Goal: Task Accomplishment & Management: Manage account settings

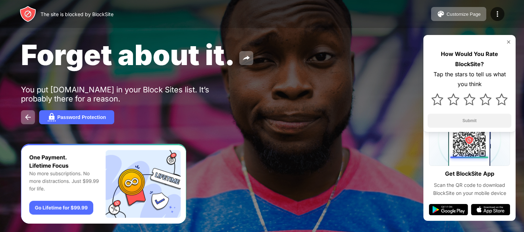
click at [499, 7] on div "Customize Page Edit Block List Redirect Customize Block Page Upgrade Password P…" at bounding box center [467, 14] width 73 height 14
click at [499, 15] on img at bounding box center [497, 14] width 8 height 8
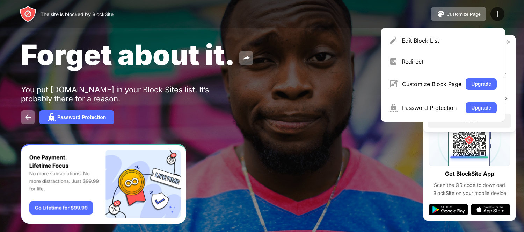
click at [440, 49] on div "Edit Block List Redirect Customize Block Page Upgrade Password Protection Upgra…" at bounding box center [443, 75] width 124 height 94
click at [431, 41] on div "Edit Block List" at bounding box center [449, 40] width 95 height 7
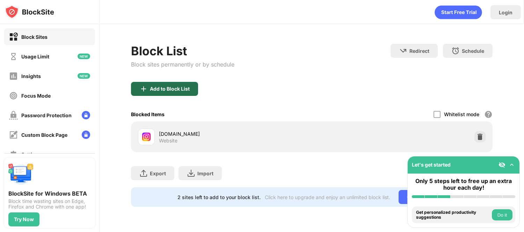
click at [152, 88] on div "Add to Block List" at bounding box center [170, 89] width 40 height 6
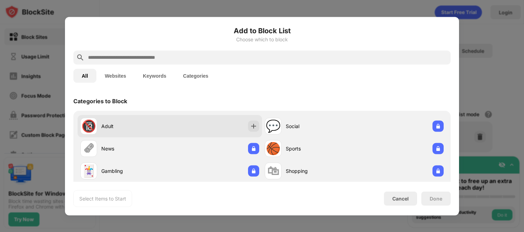
click at [193, 119] on div "🔞 Adult" at bounding box center [170, 126] width 184 height 22
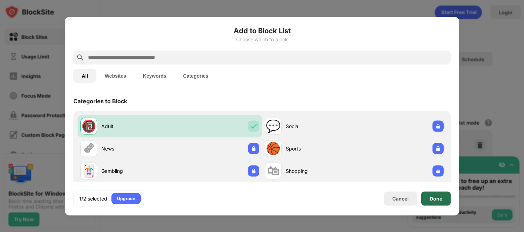
click at [445, 195] on div "Done" at bounding box center [435, 198] width 29 height 14
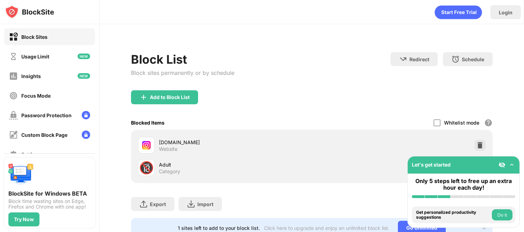
scroll to position [41, 0]
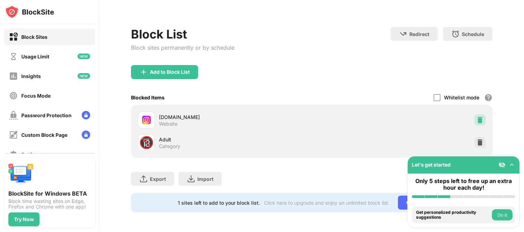
click at [476, 116] on img at bounding box center [479, 119] width 7 height 7
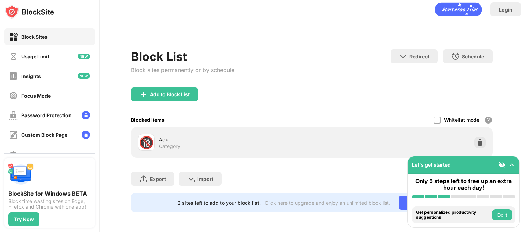
scroll to position [19, 0]
